Goal: Task Accomplishment & Management: Use online tool/utility

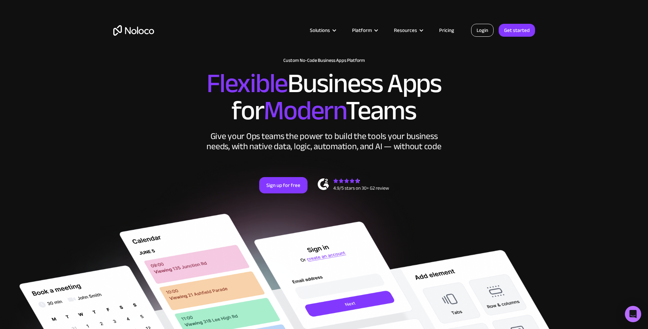
click at [485, 30] on link "Login" at bounding box center [482, 30] width 22 height 13
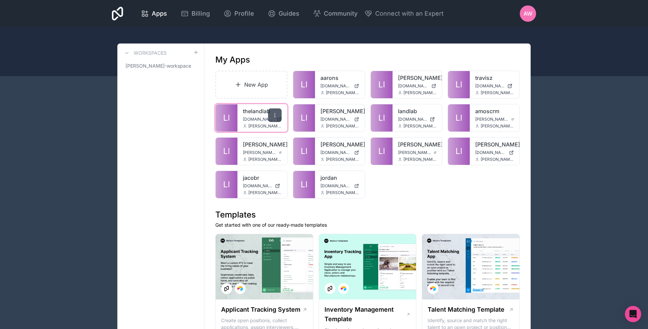
click at [276, 115] on icon at bounding box center [274, 115] width 5 height 5
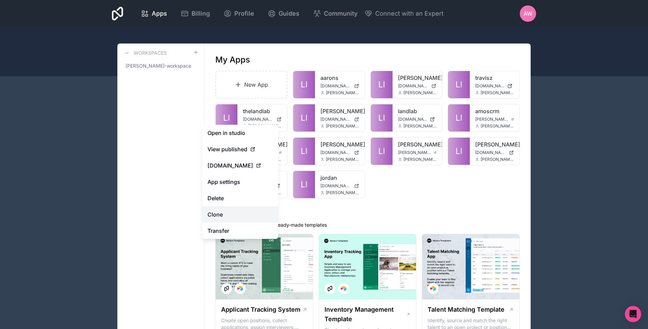
click at [216, 214] on link "Clone" at bounding box center [240, 215] width 76 height 16
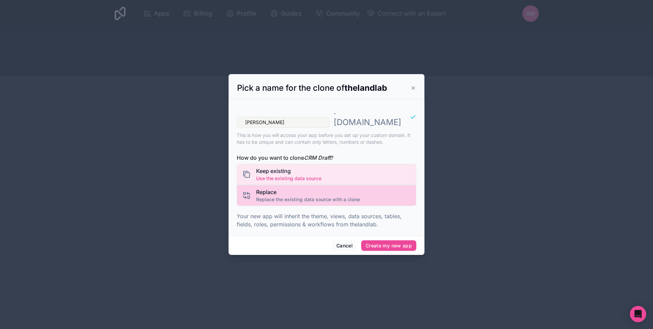
type input "[PERSON_NAME]"
drag, startPoint x: 297, startPoint y: 196, endPoint x: 302, endPoint y: 194, distance: 5.2
click at [298, 196] on span "Replace the existing data source with a clone" at bounding box center [308, 199] width 104 height 7
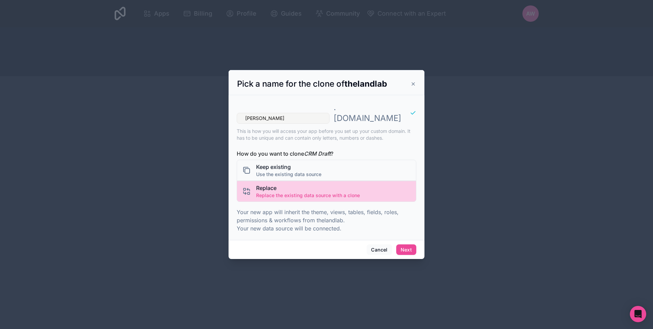
click at [324, 186] on span "Replace" at bounding box center [308, 188] width 104 height 8
click at [320, 184] on span "Replace" at bounding box center [308, 188] width 104 height 8
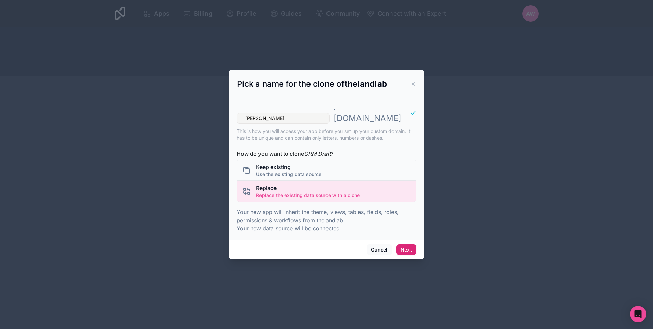
click at [404, 245] on button "Next" at bounding box center [406, 250] width 20 height 11
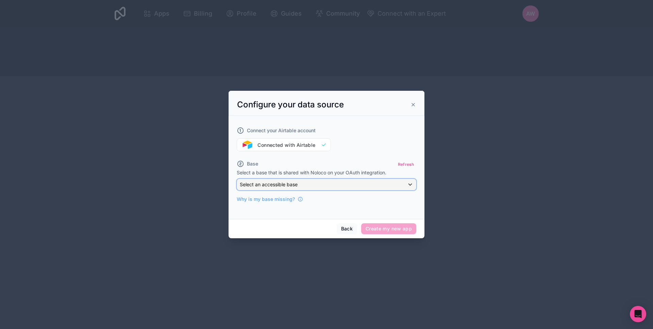
click at [288, 184] on span "Select an accessible base" at bounding box center [269, 185] width 58 height 6
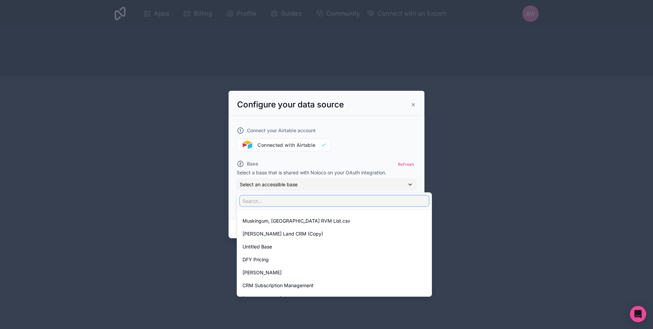
click at [285, 204] on input "text" at bounding box center [334, 201] width 189 height 11
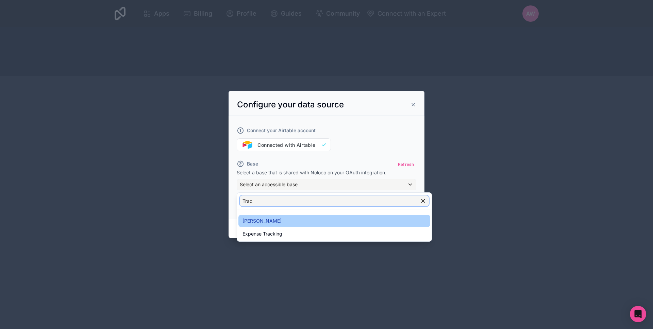
type input "Trac"
click at [272, 221] on div "[PERSON_NAME]" at bounding box center [335, 221] width 184 height 8
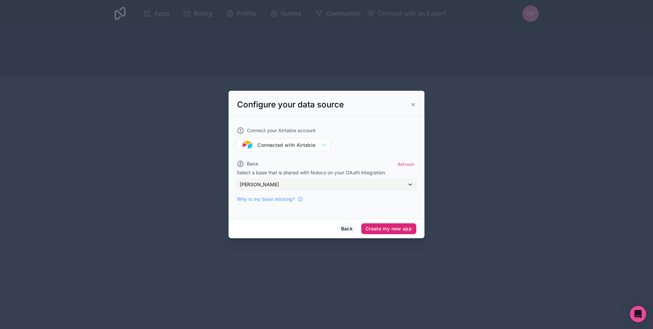
click at [385, 230] on button "Create my new app" at bounding box center [388, 229] width 55 height 11
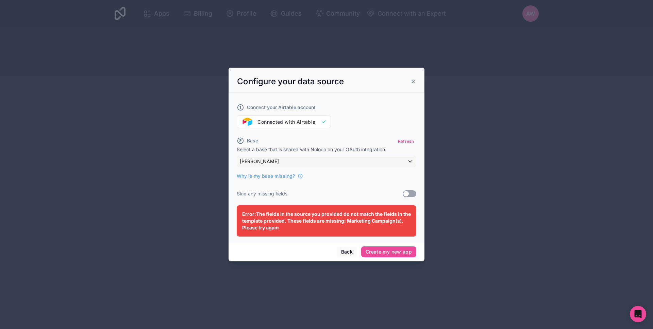
click at [406, 188] on div "Connect your Airtable account Connected with Airtable Base Refresh Select a bas…" at bounding box center [327, 143] width 180 height 95
click at [407, 191] on button "Use setting" at bounding box center [410, 194] width 14 height 7
click at [391, 253] on button "Create my new app" at bounding box center [388, 252] width 55 height 11
